Goal: Navigation & Orientation: Find specific page/section

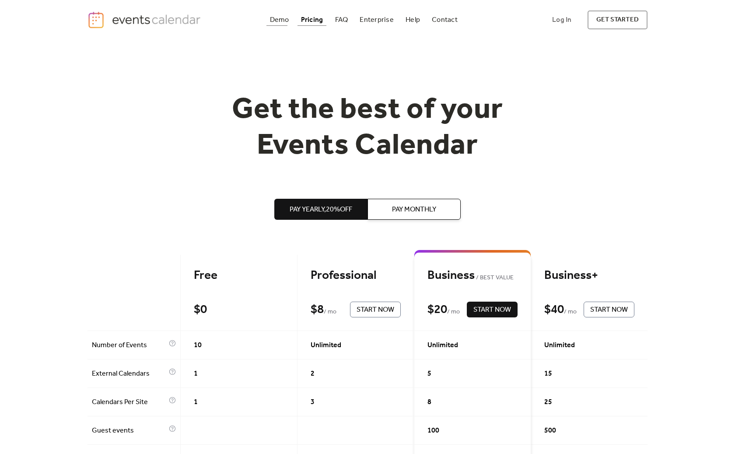
click at [277, 18] on div "Demo" at bounding box center [279, 20] width 19 height 5
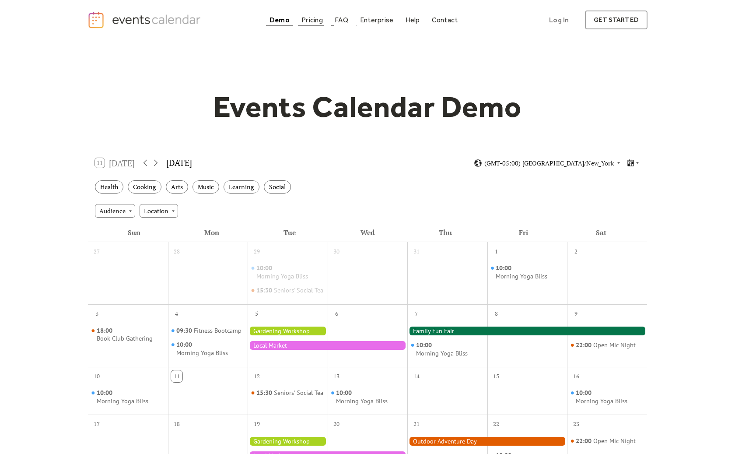
click at [313, 19] on div "Pricing" at bounding box center [311, 20] width 21 height 5
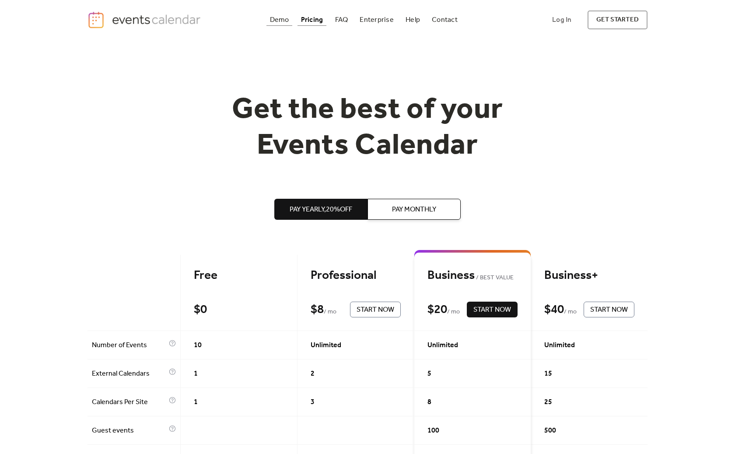
click at [281, 19] on div "Demo" at bounding box center [279, 20] width 19 height 5
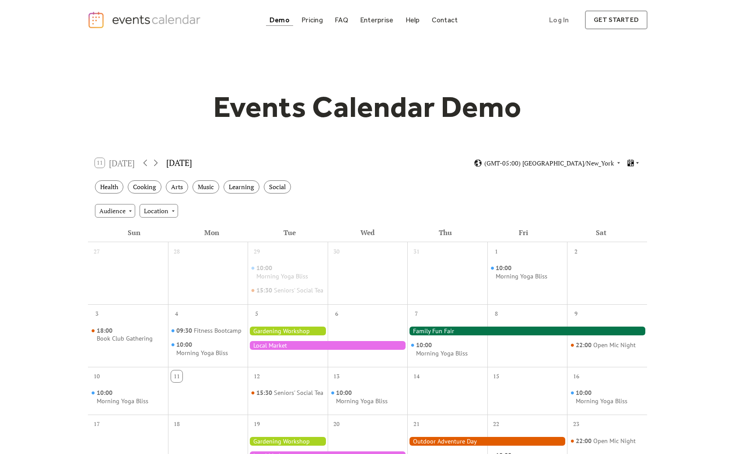
click at [629, 160] on icon at bounding box center [630, 162] width 6 height 7
click at [617, 183] on div "Month" at bounding box center [618, 176] width 46 height 17
click at [623, 173] on div "11 [DATE] [DATE] (GMT-05:00) [GEOGRAPHIC_DATA]/New_York" at bounding box center [367, 162] width 559 height 23
click at [630, 162] on icon at bounding box center [631, 163] width 8 height 8
click at [622, 195] on span "Cards" at bounding box center [620, 193] width 16 height 10
